Goal: Task Accomplishment & Management: Manage account settings

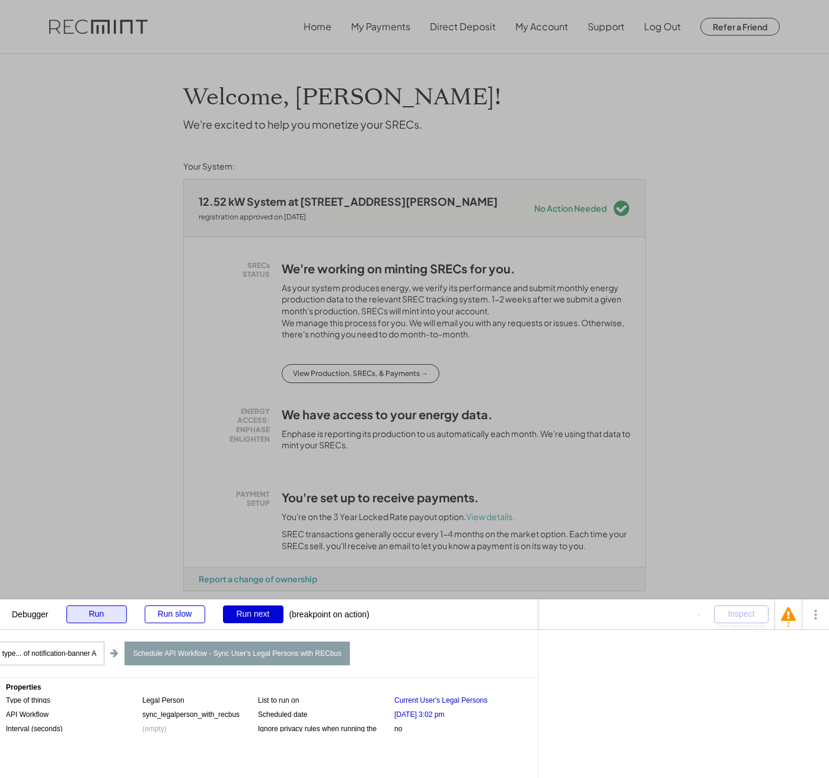
click at [117, 609] on div "Run" at bounding box center [96, 614] width 60 height 18
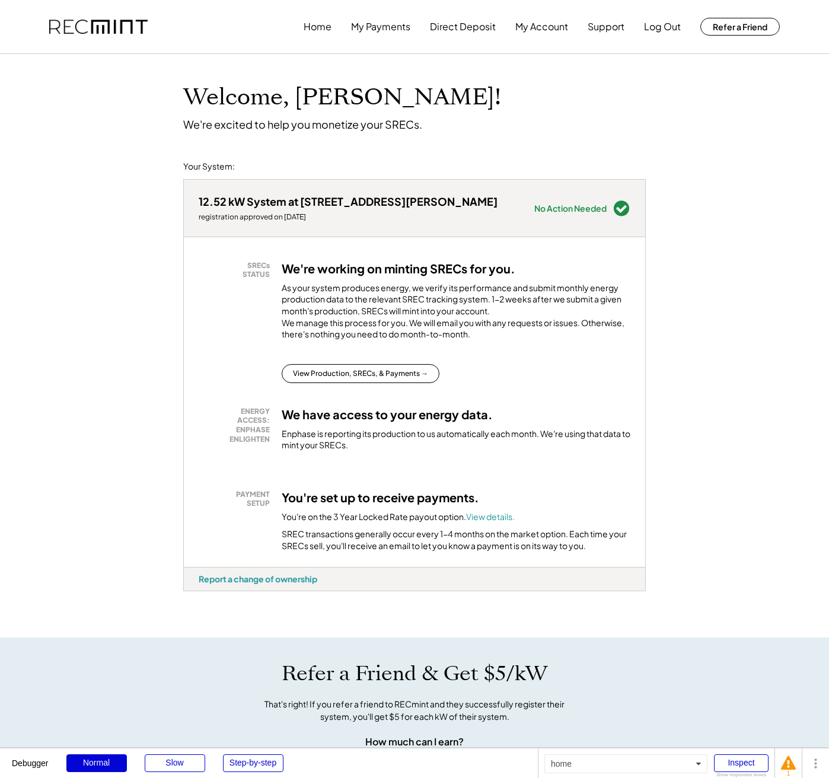
click at [150, 320] on div "Welcome, Rick! We're excited to help you monetize your SRECs. Your System: 12.5…" at bounding box center [414, 633] width 829 height 1158
click at [420, 551] on div "SREC transactions generally occur every 1-4 months on the market option. Each t…" at bounding box center [456, 539] width 349 height 23
click at [495, 522] on font "View details." at bounding box center [490, 516] width 49 height 11
click at [189, 605] on div "12.52 kW System at 220 Roszel Rd registration approved on 6/14/25 Needs Attenti…" at bounding box center [414, 407] width 462 height 459
click at [191, 602] on div "12.52 kW System at 220 Roszel Rd registration approved on 6/14/25 Needs Attenti…" at bounding box center [414, 407] width 462 height 459
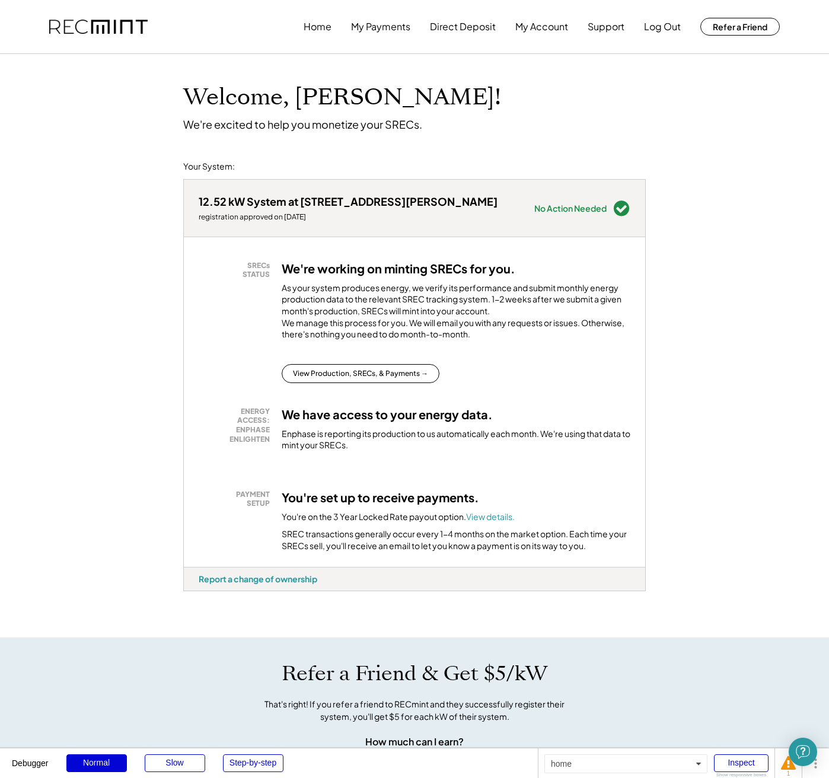
click at [191, 602] on div "12.52 kW System at 220 Roszel Rd registration approved on 6/14/25 Needs Attenti…" at bounding box center [414, 407] width 462 height 459
click at [194, 596] on div "vvsrf24z - VA Distributed" at bounding box center [203, 593] width 40 height 5
copy div "vvsrf24z"
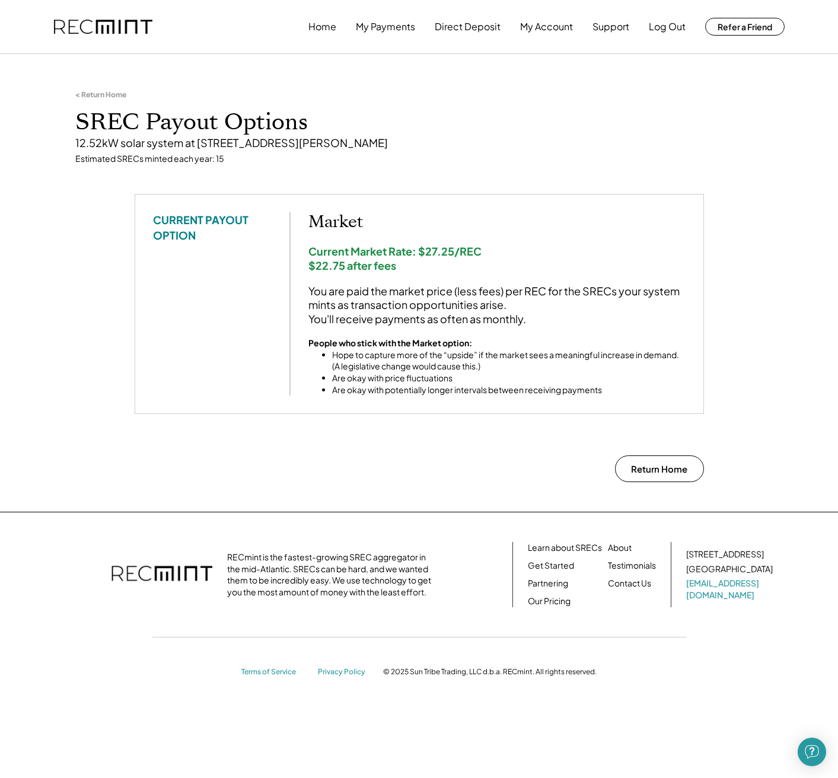
click at [234, 276] on div "CURRENT PAYOUT OPTION Market Current Market Rate: $27.25/REC $22.75 after fees …" at bounding box center [419, 303] width 532 height 183
click at [104, 97] on div "< Return Home" at bounding box center [100, 94] width 51 height 9
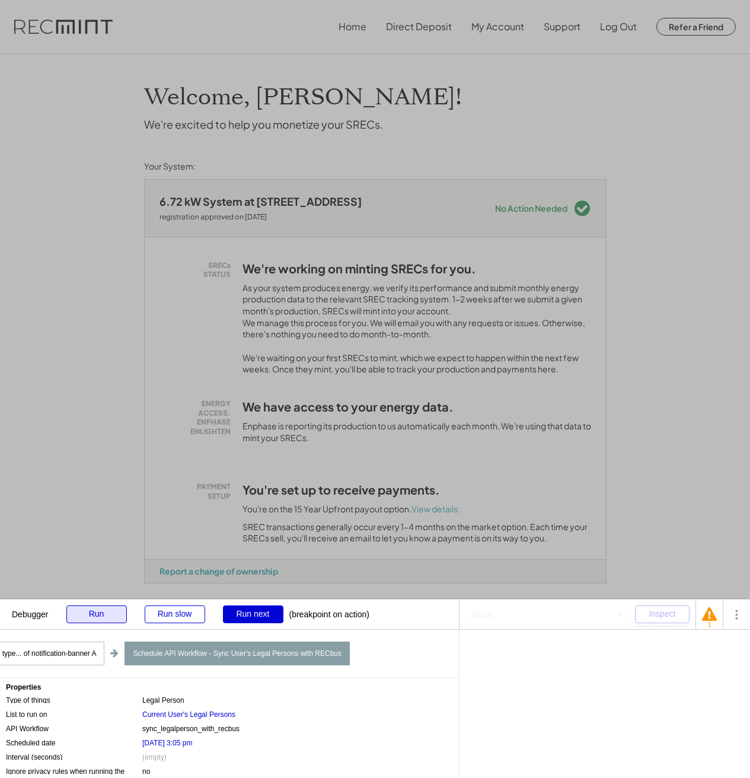
click at [114, 617] on div "Run" at bounding box center [96, 614] width 60 height 18
click at [98, 620] on div "Run" at bounding box center [96, 614] width 60 height 18
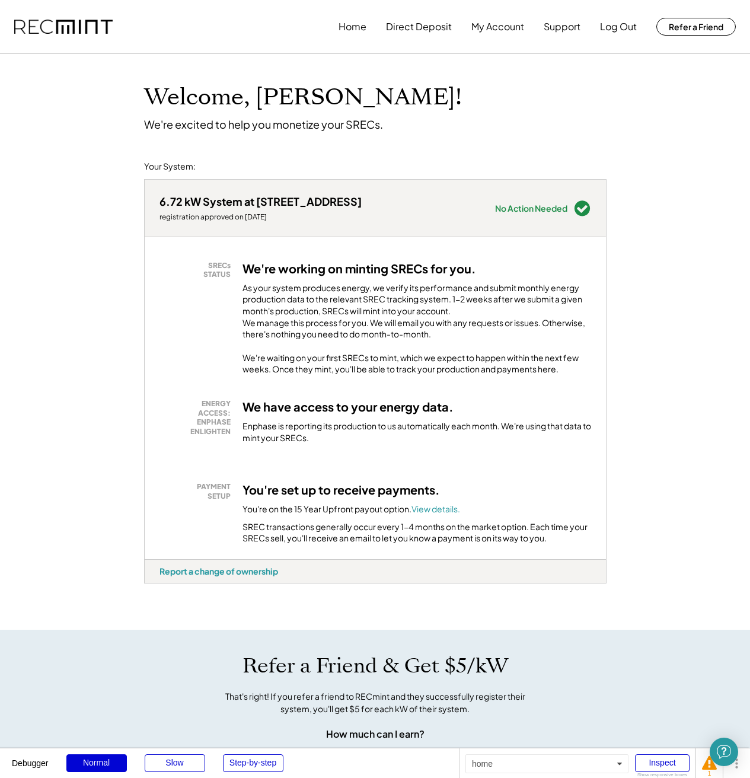
click at [290, 515] on div "You're on the 15 Year Upfront payout option. View details." at bounding box center [351, 509] width 218 height 12
click at [448, 514] on font "View details." at bounding box center [435, 508] width 49 height 11
click at [155, 595] on div "6.72 kW System at 3221 Idlewood Ave registration approved on 8/13/25 Needs Atte…" at bounding box center [375, 403] width 462 height 451
click at [155, 588] on div "cfuwfo9t - VA Distributed" at bounding box center [164, 585] width 41 height 5
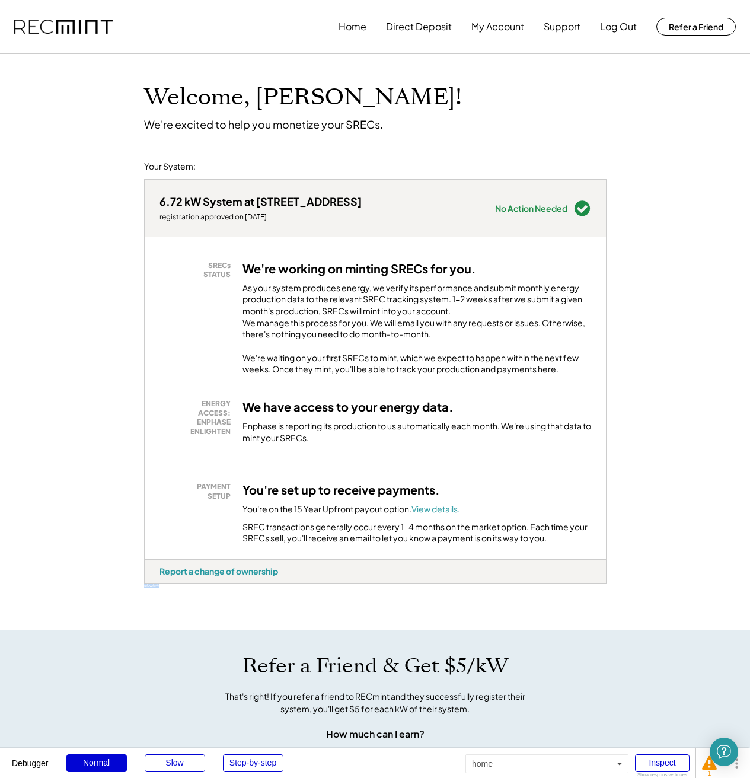
copy div "cfuwfo9t"
click at [472, 211] on div "6.72 kW System at 3221 Idlewood Ave registration approved on 8/13/25 Needs Atte…" at bounding box center [375, 208] width 461 height 57
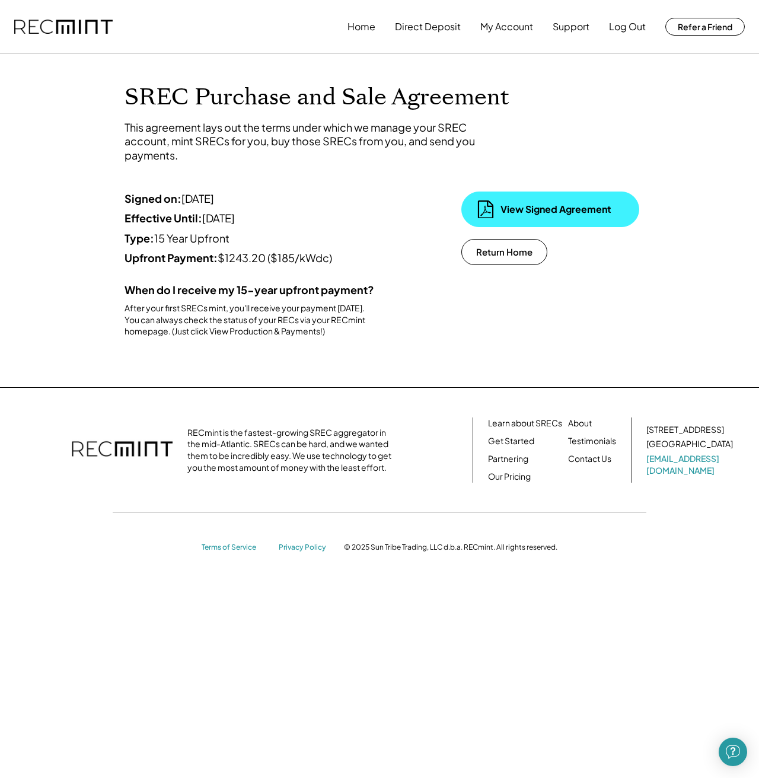
click at [506, 209] on div "View Signed Agreement" at bounding box center [559, 209] width 119 height 13
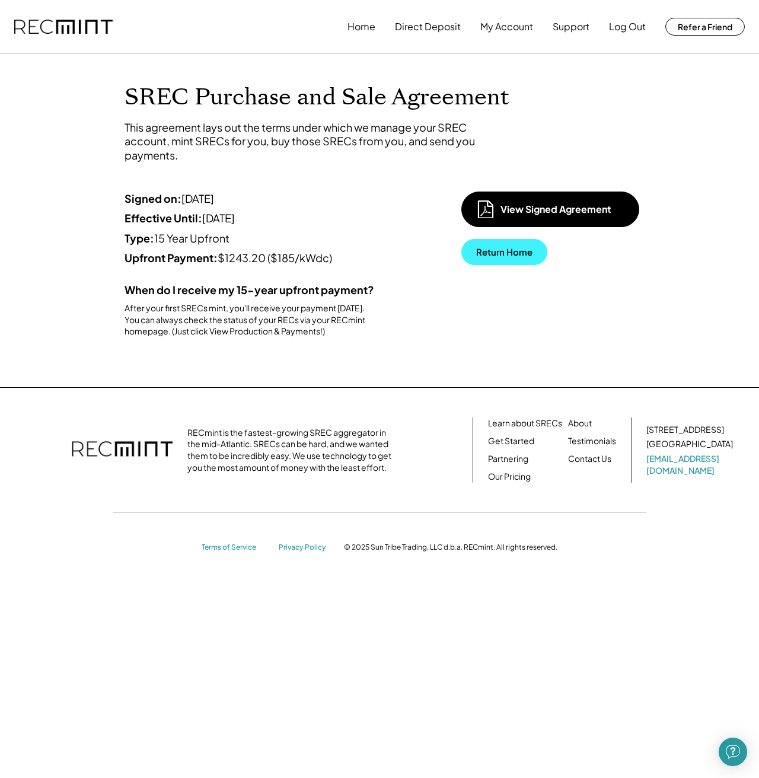
click at [518, 252] on button "Return Home" at bounding box center [504, 252] width 86 height 26
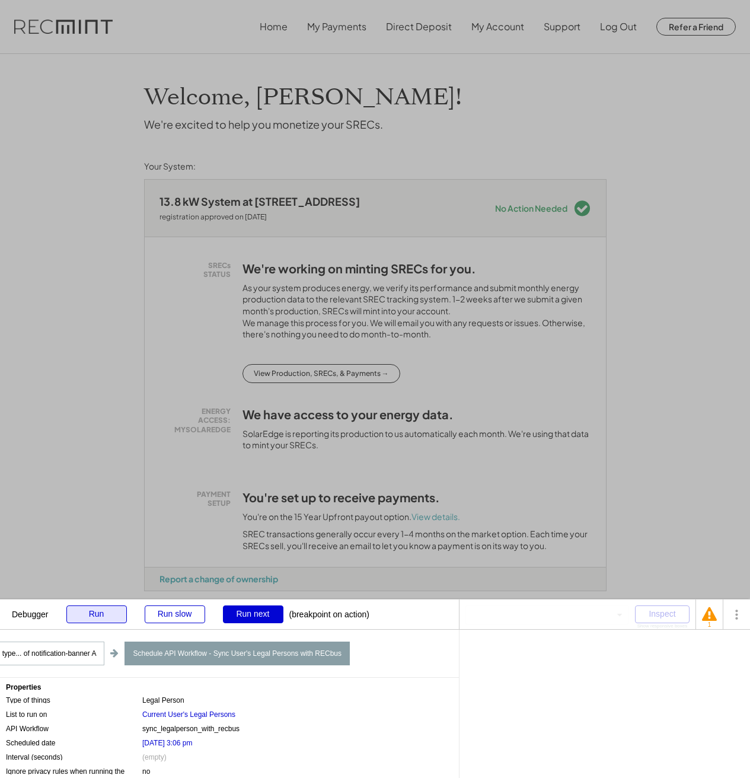
click at [91, 615] on div "Run" at bounding box center [96, 614] width 60 height 18
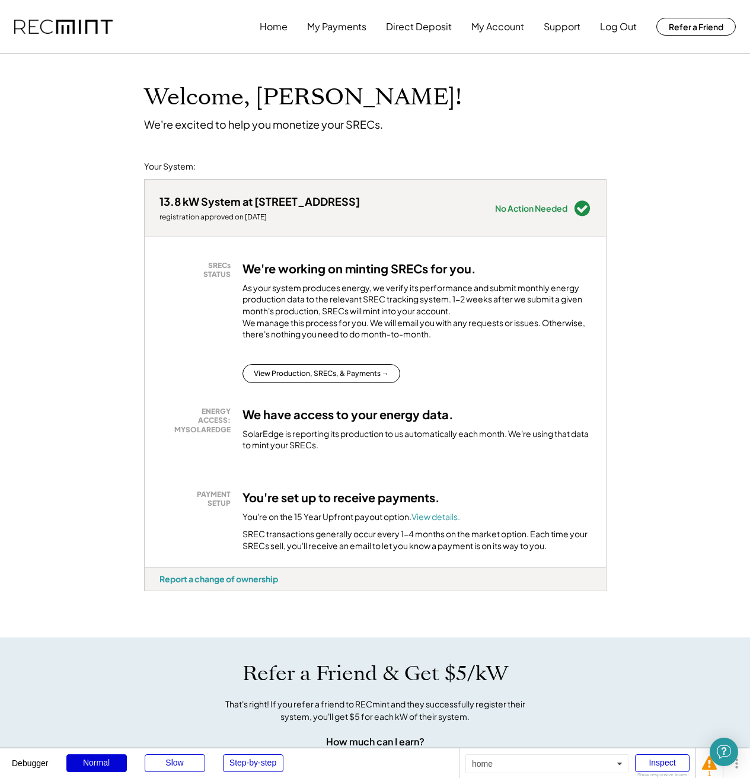
click at [111, 486] on div "Welcome, Clayton! We're excited to help you monetize your SRECs. Your System: 1…" at bounding box center [375, 633] width 750 height 1158
click at [420, 522] on font "View details." at bounding box center [435, 516] width 49 height 11
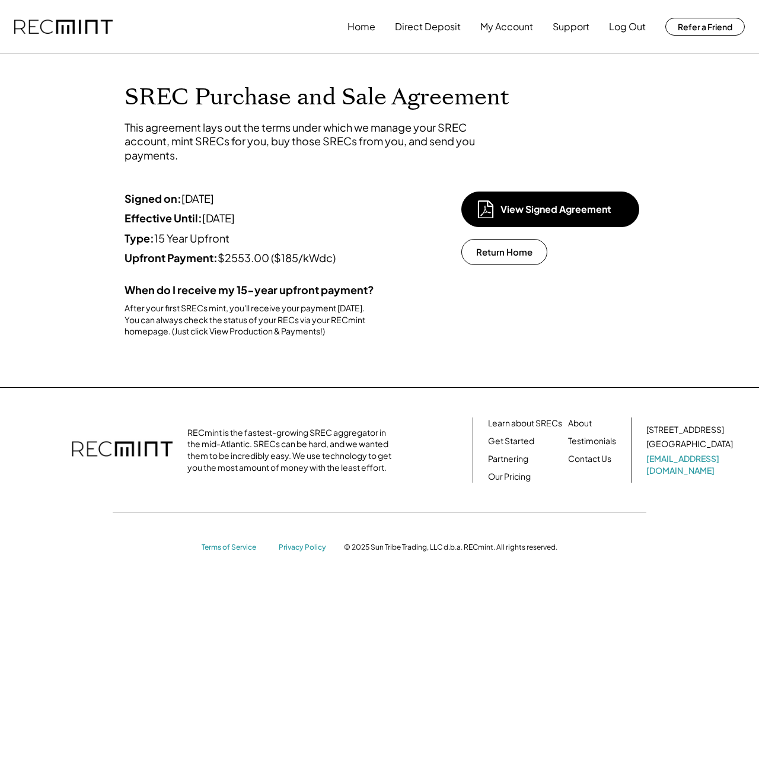
click at [309, 469] on div "RECmint is the fastest-growing SREC aggregator in the mid-Atlantic. SRECs can b…" at bounding box center [292, 450] width 210 height 46
